Goal: Communication & Community: Answer question/provide support

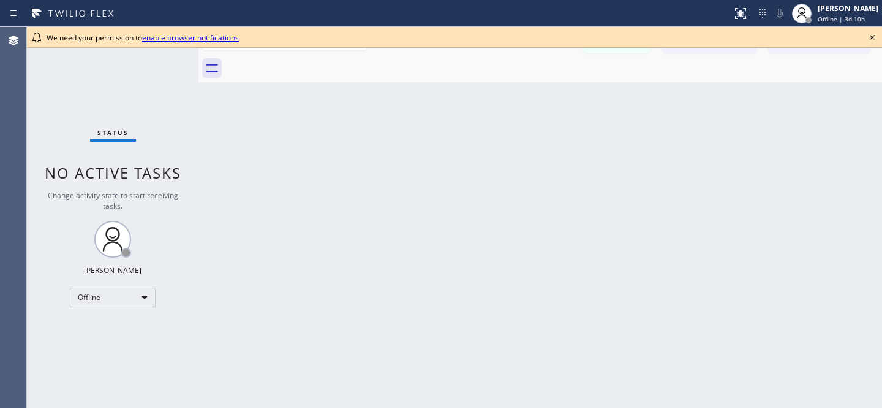
click at [871, 35] on icon at bounding box center [872, 37] width 15 height 15
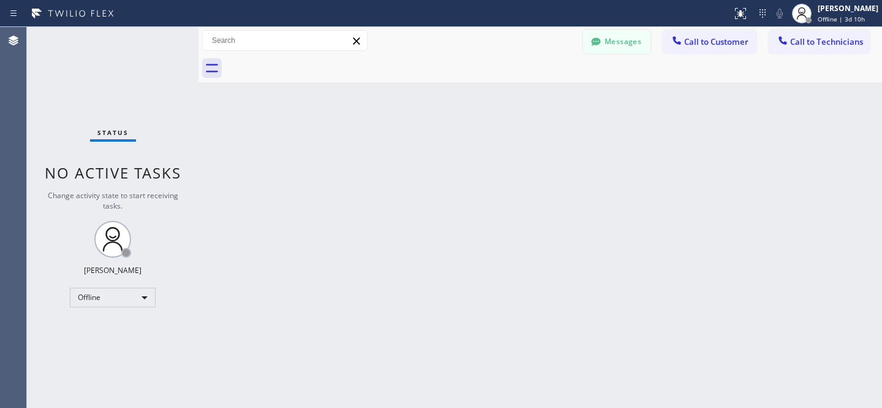
click at [631, 36] on button "Messages" at bounding box center [616, 41] width 67 height 23
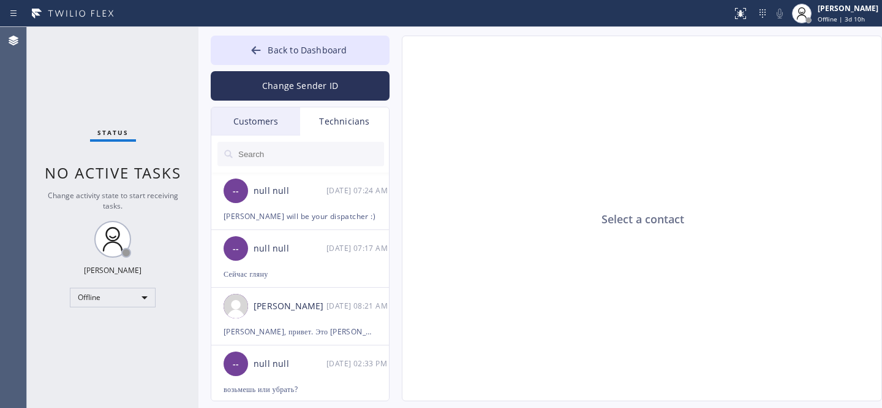
drag, startPoint x: 263, startPoint y: 123, endPoint x: 349, endPoint y: 230, distance: 137.2
click at [264, 123] on div "Customers" at bounding box center [255, 121] width 89 height 28
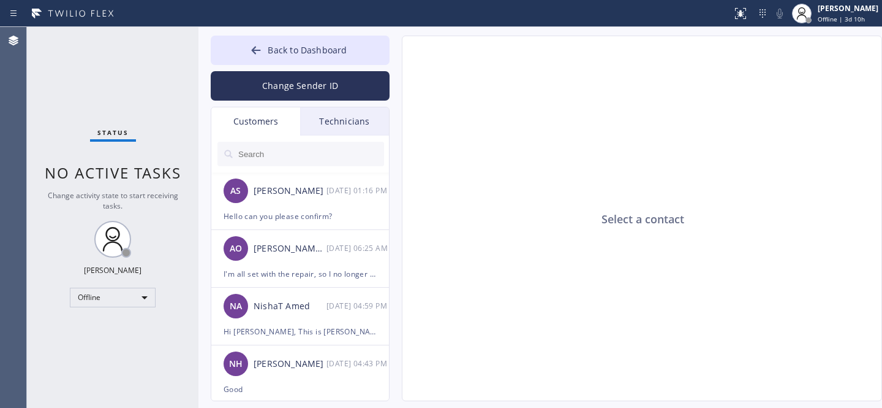
drag, startPoint x: 301, startPoint y: 264, endPoint x: 391, endPoint y: 260, distance: 90.2
click at [301, 264] on div "AO [PERSON_NAME] O'[PERSON_NAME] [DATE] 06:25 AM" at bounding box center [300, 248] width 179 height 37
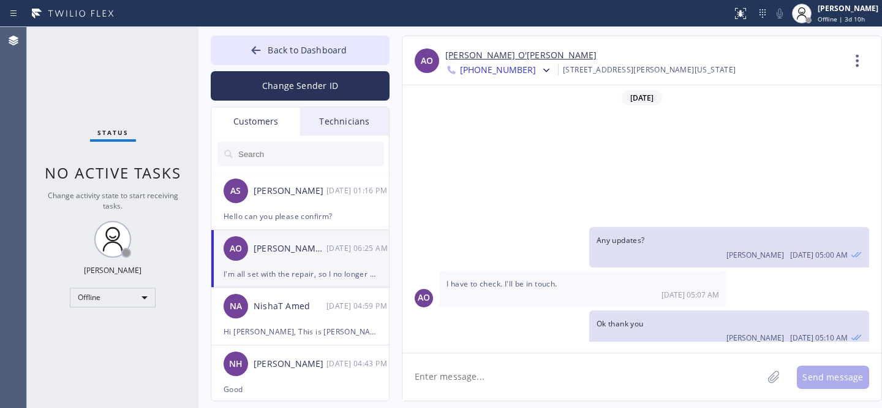
scroll to position [172, 0]
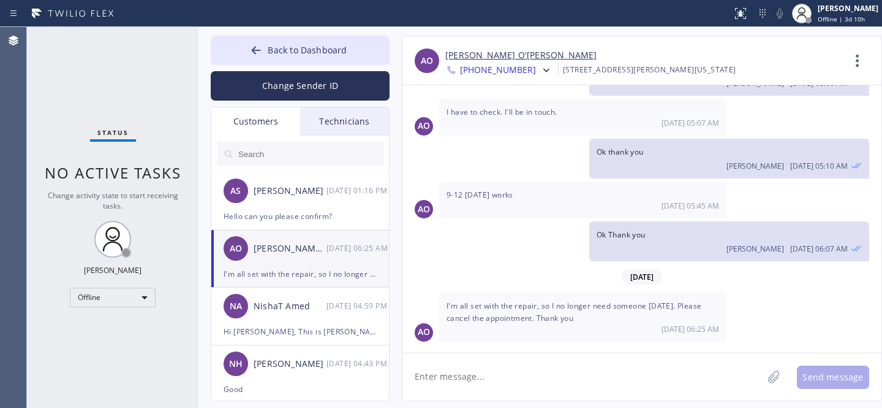
click at [509, 373] on textarea at bounding box center [583, 376] width 360 height 47
click at [471, 308] on div "I'm all set with the repair, so I no longer need someone [DATE]. Please cancel …" at bounding box center [582, 316] width 287 height 48
click at [472, 308] on div "I'm all set with the repair, so I no longer need someone [DATE]. Please cancel …" at bounding box center [582, 316] width 287 height 48
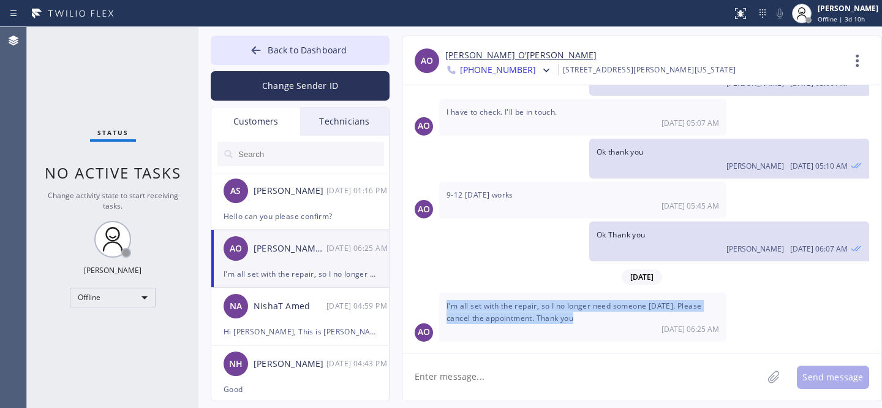
click at [472, 308] on div "I'm all set with the repair, so I no longer need someone [DATE]. Please cancel …" at bounding box center [582, 316] width 287 height 48
copy span "I'm all set with the repair, so I no longer need someone [DATE]. Please cancel …"
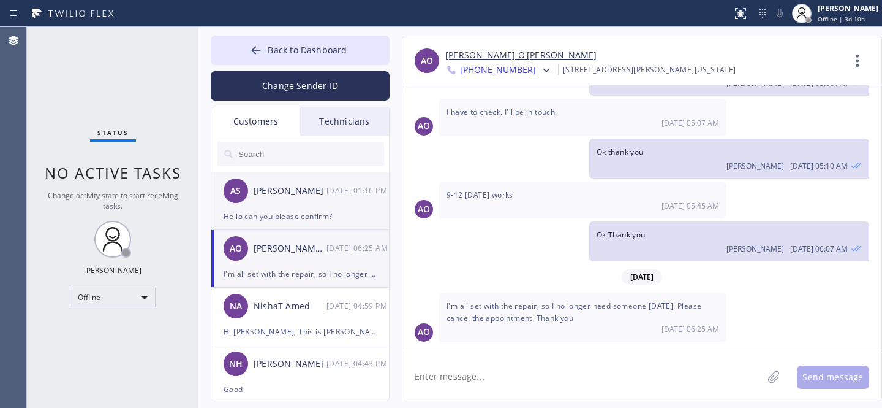
click at [296, 207] on div "AS [PERSON_NAME] [DATE] 01:16 PM" at bounding box center [300, 190] width 179 height 37
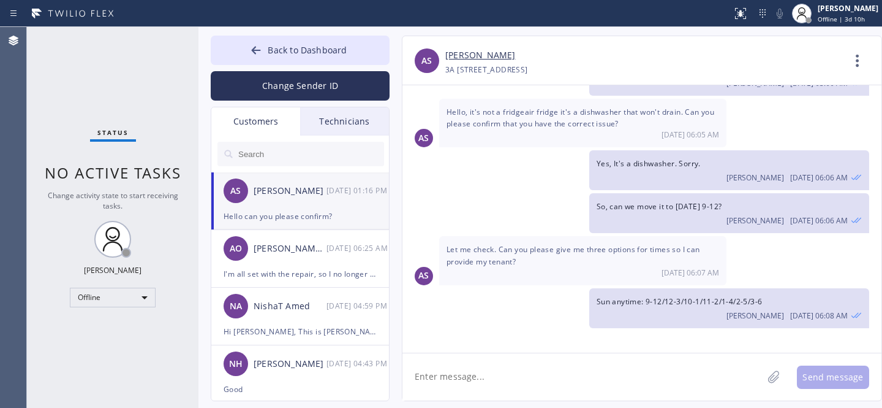
scroll to position [482, 0]
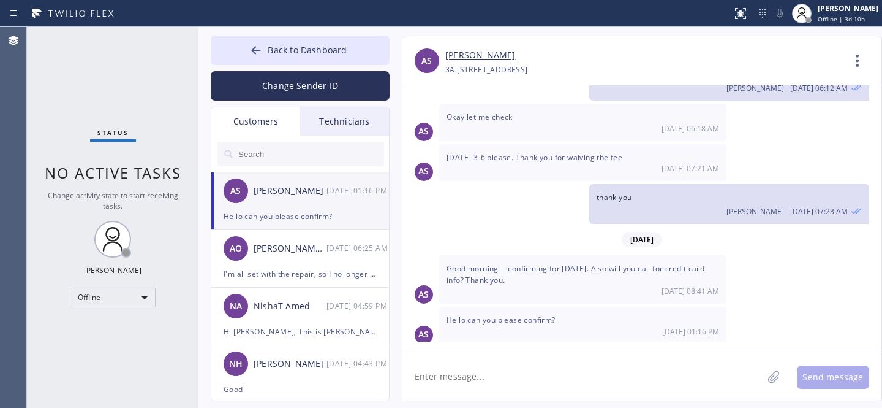
click at [477, 58] on link "[PERSON_NAME]" at bounding box center [481, 55] width 70 height 14
click at [325, 256] on div "AO [PERSON_NAME] O'[PERSON_NAME] [DATE] 06:25 AM" at bounding box center [300, 248] width 179 height 37
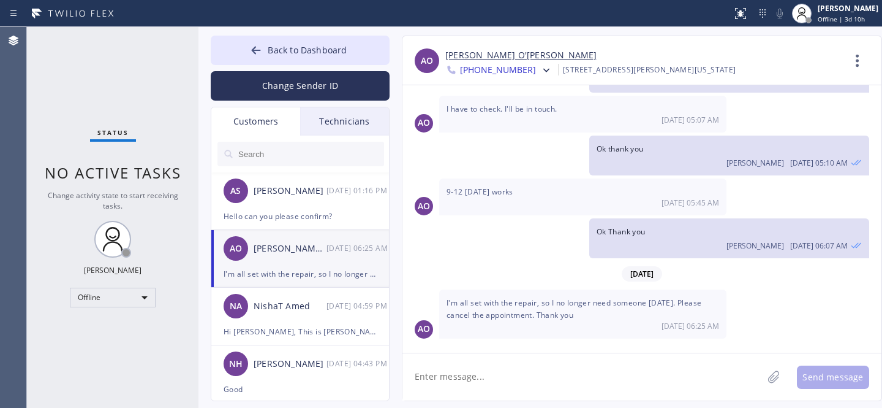
scroll to position [172, 0]
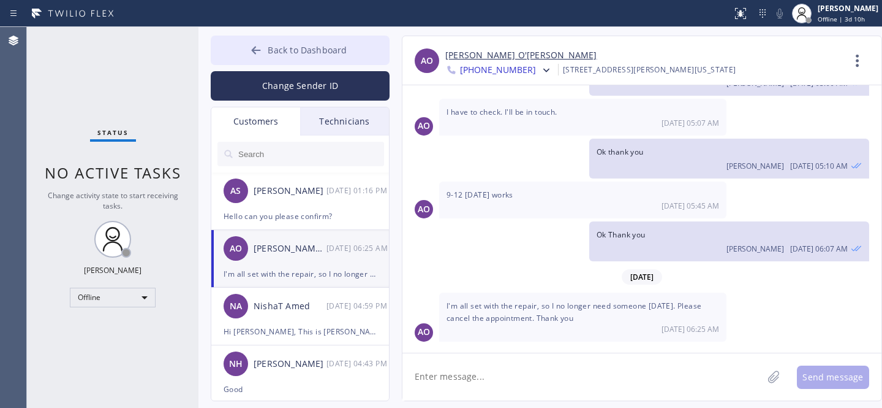
click at [273, 56] on button "Back to Dashboard" at bounding box center [300, 50] width 179 height 29
